Goal: Navigation & Orientation: Find specific page/section

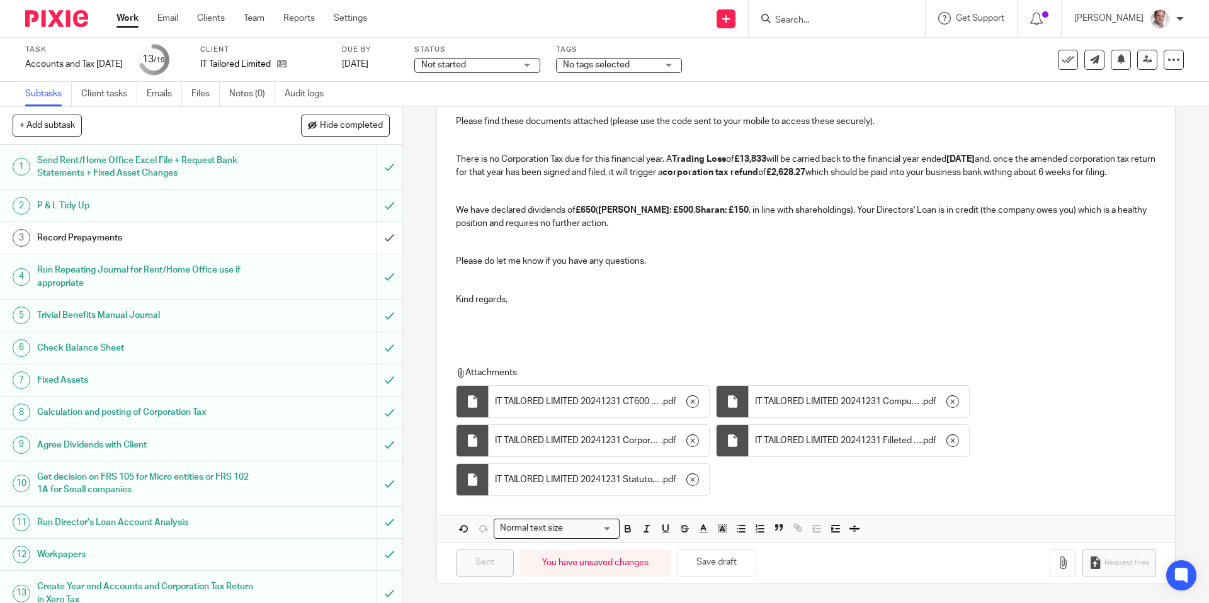
scroll to position [233, 0]
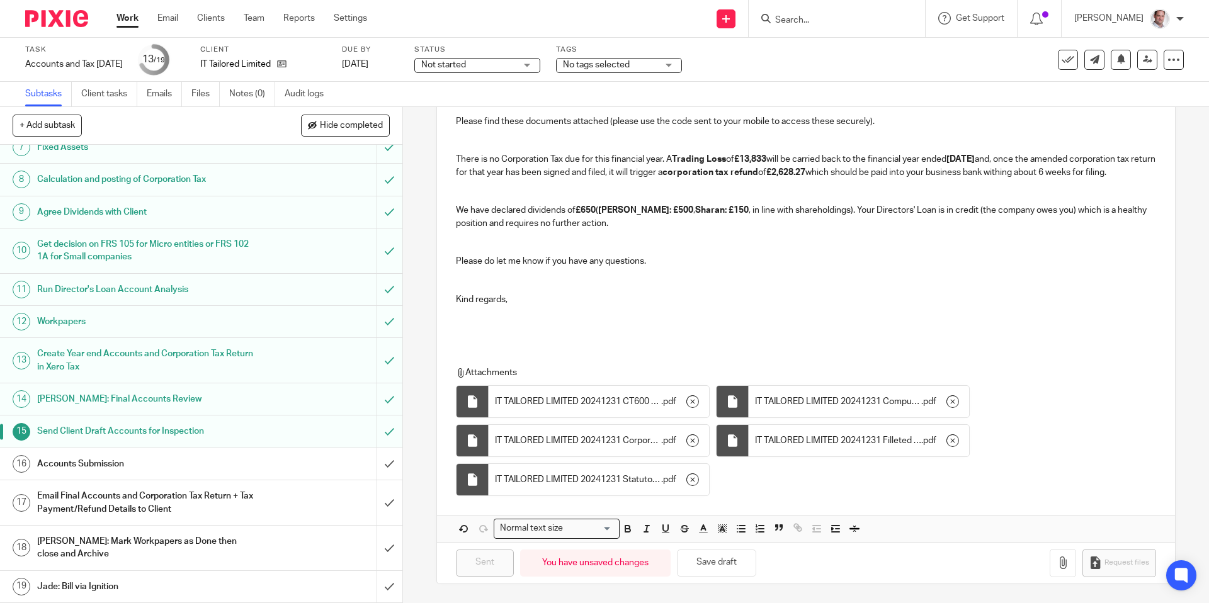
click at [115, 453] on link "16 Accounts Submission" at bounding box center [188, 463] width 376 height 31
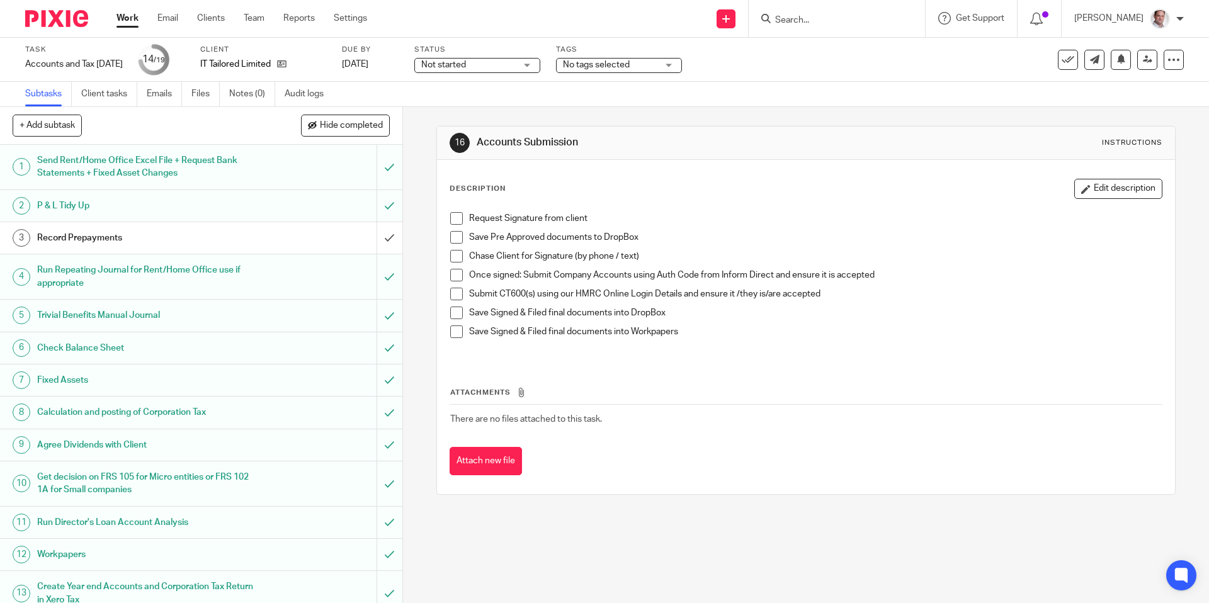
click at [458, 236] on span at bounding box center [456, 237] width 13 height 13
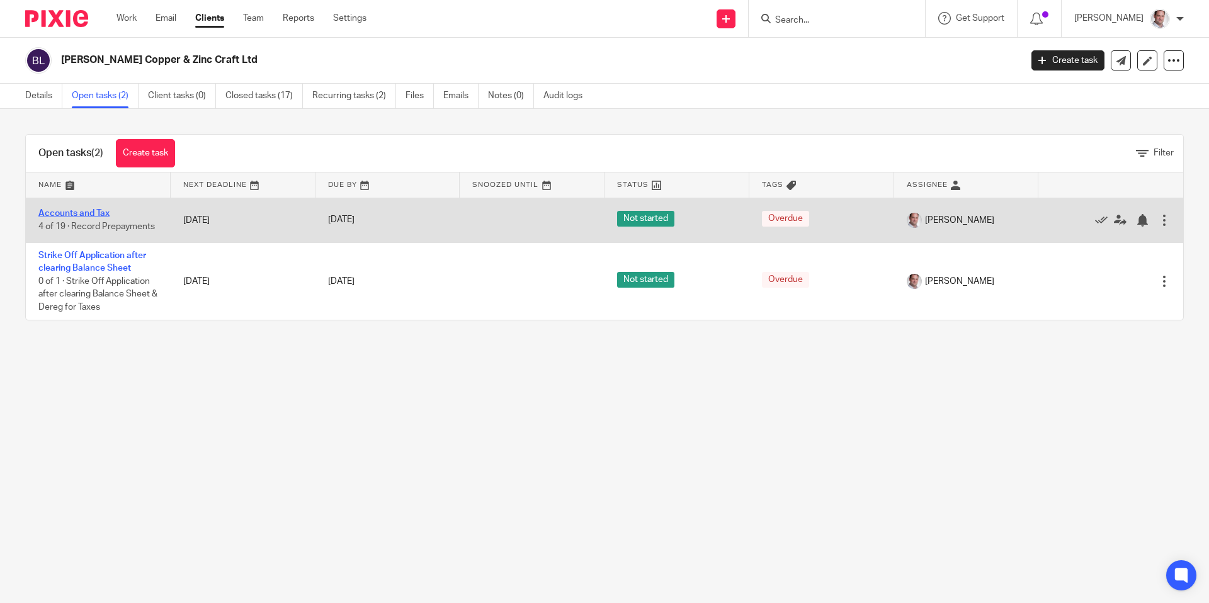
click at [72, 217] on link "Accounts and Tax" at bounding box center [73, 213] width 71 height 9
